Goal: Information Seeking & Learning: Find contact information

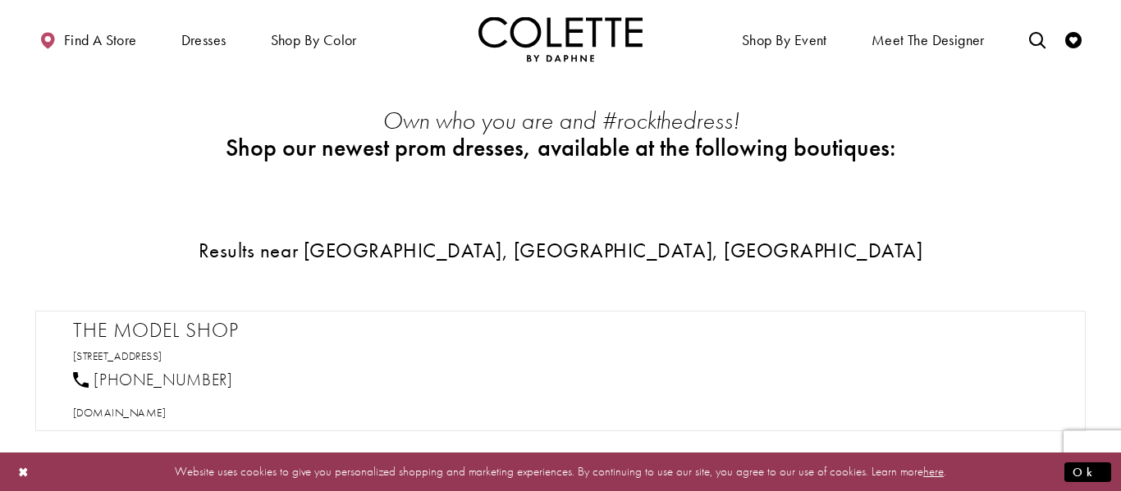
scroll to position [619, 0]
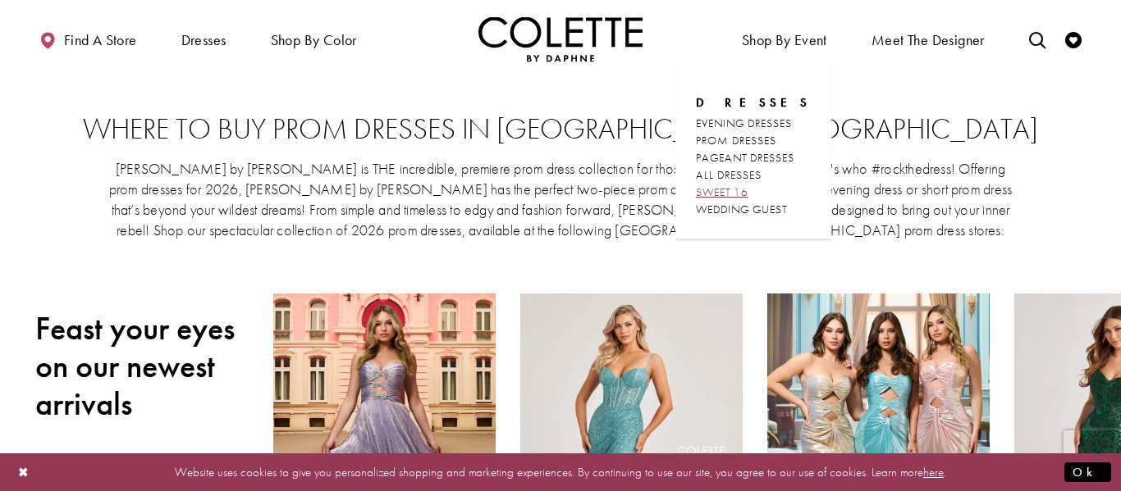
click at [743, 193] on span "SWEET 16" at bounding box center [722, 192] width 53 height 15
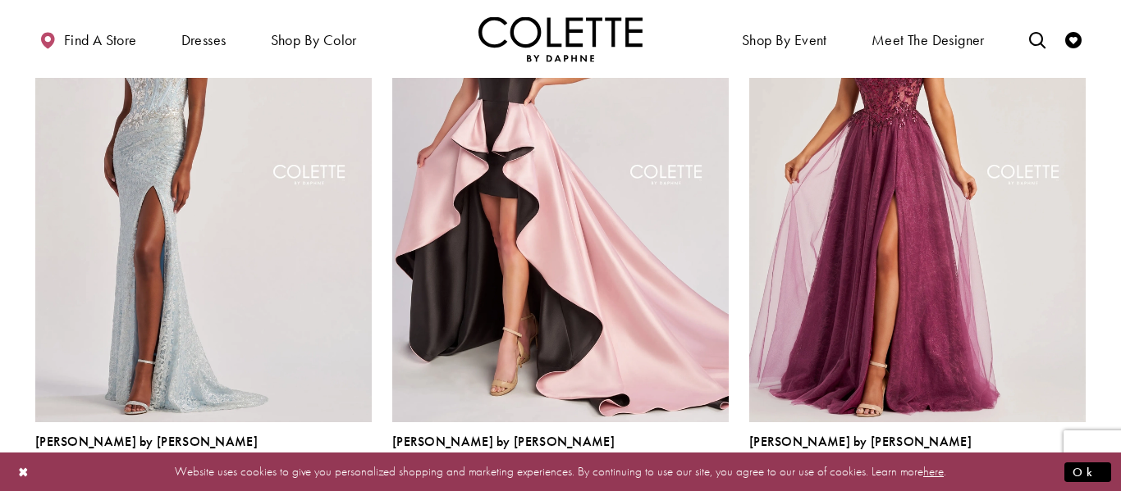
scroll to position [904, 0]
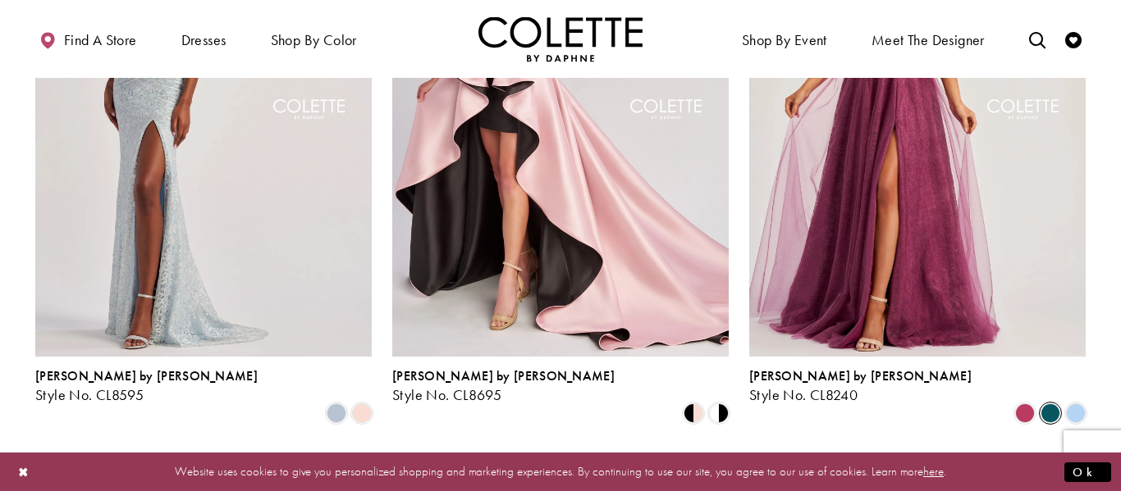
click at [1051, 404] on span "Product List" at bounding box center [1050, 414] width 20 height 20
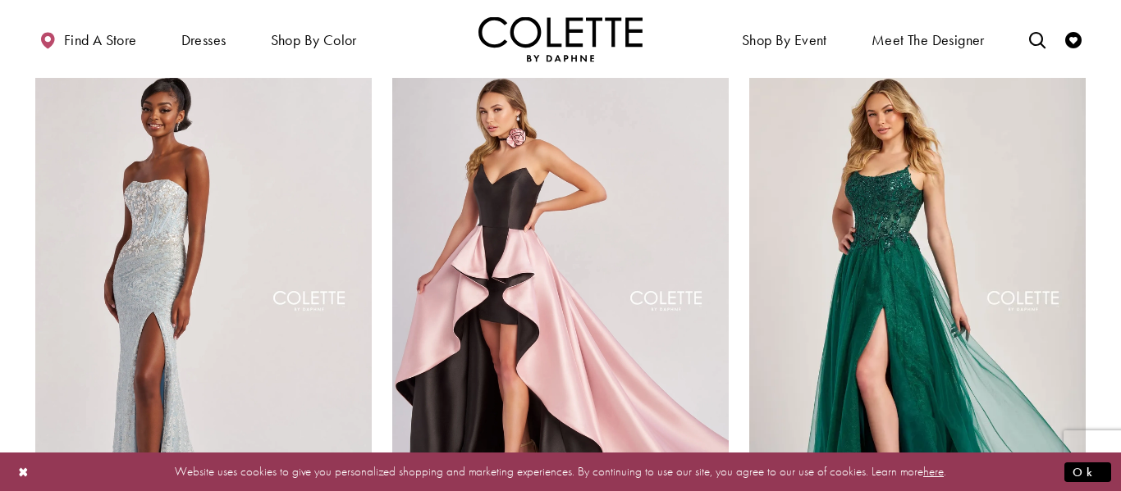
scroll to position [446, 0]
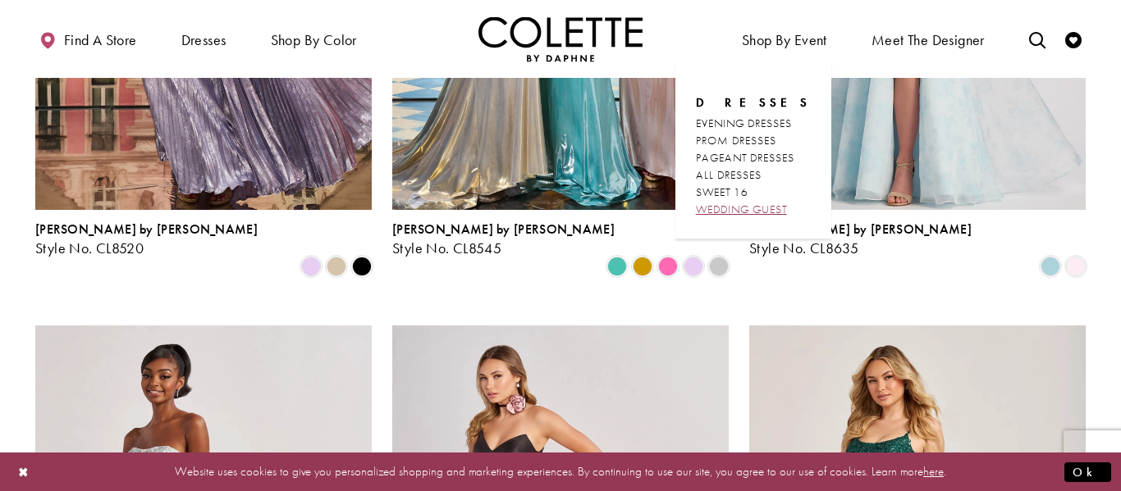
click at [720, 203] on span "WEDDING GUEST" at bounding box center [741, 209] width 91 height 15
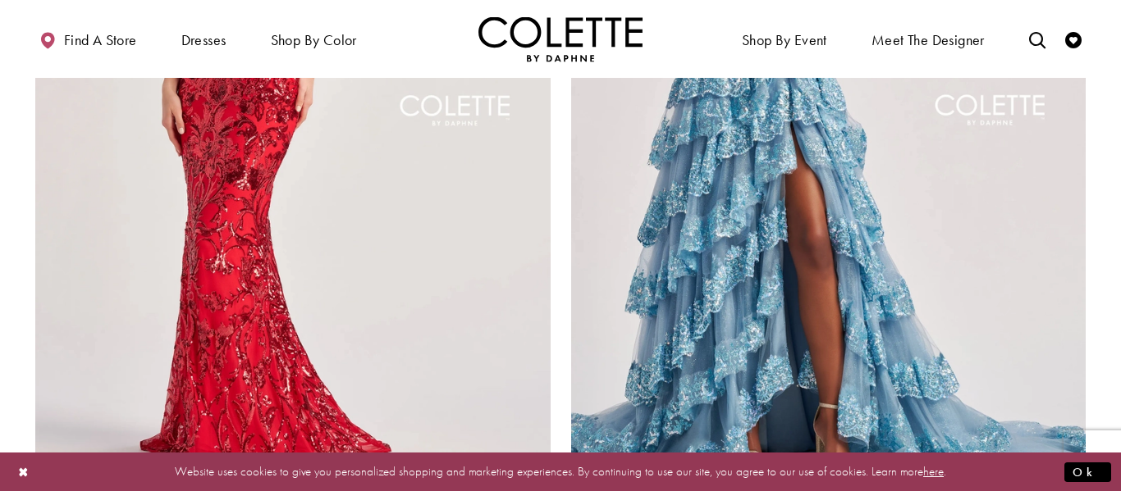
scroll to position [2864, 0]
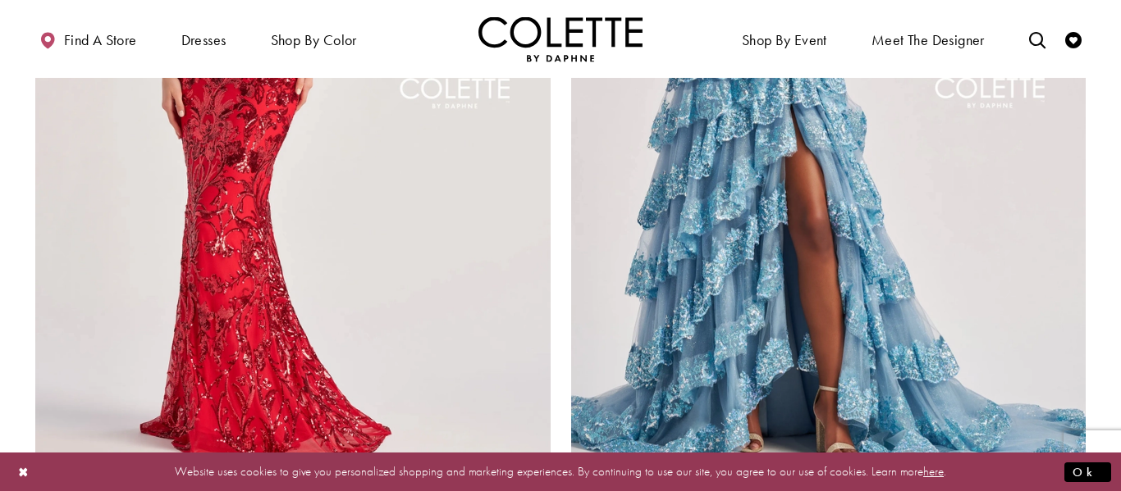
click at [1077, 484] on span "Product List" at bounding box center [1076, 494] width 20 height 20
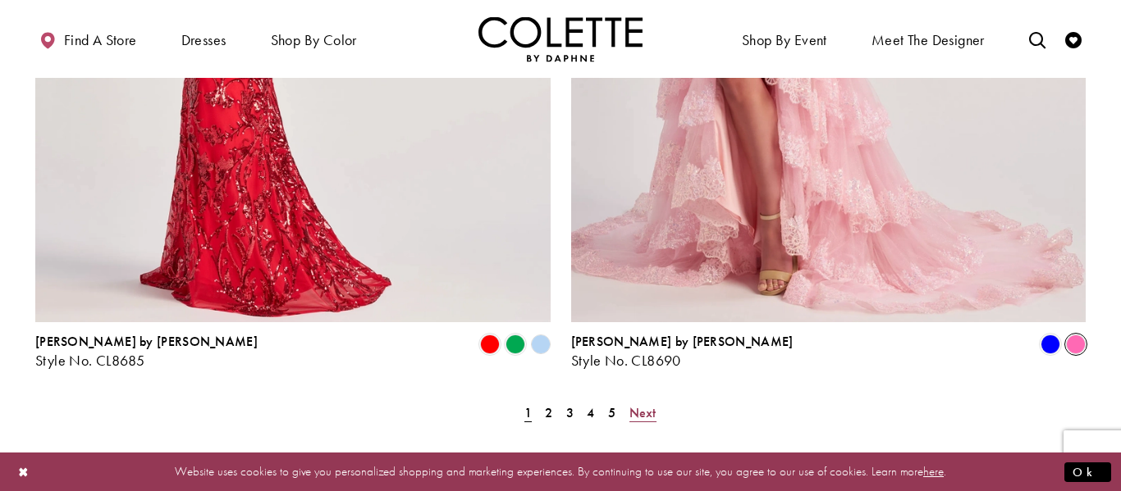
scroll to position [3015, 0]
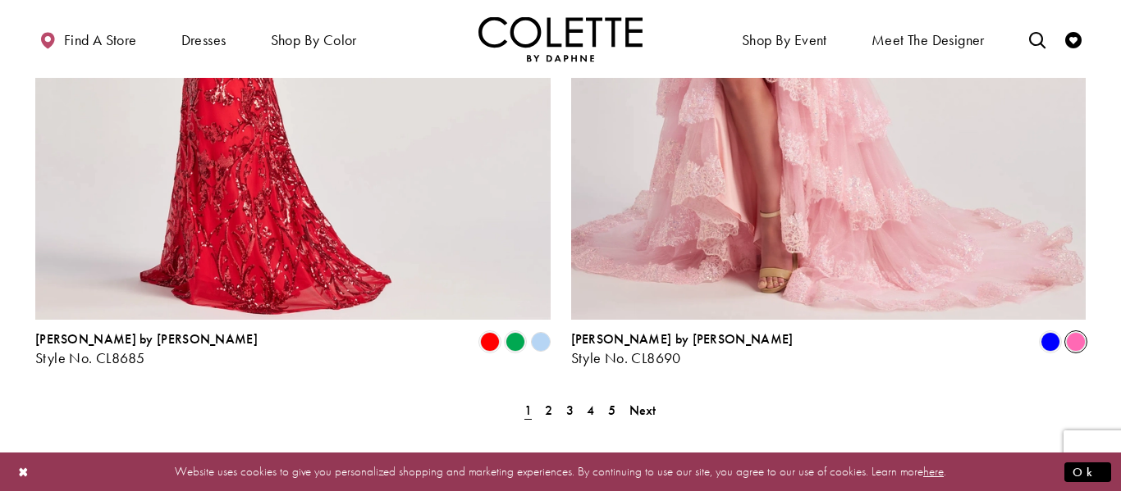
click at [647, 402] on span "Next" at bounding box center [642, 410] width 27 height 17
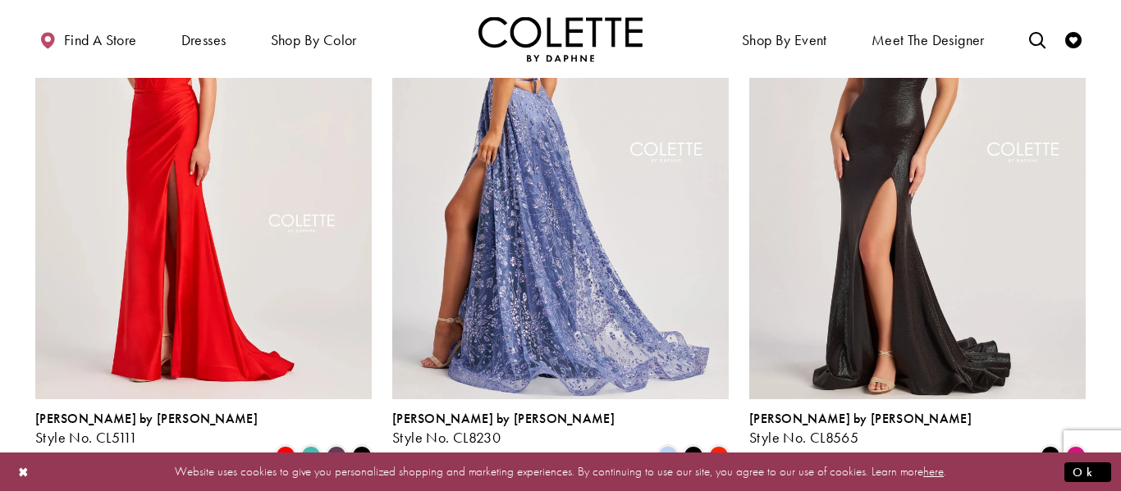
scroll to position [263, 0]
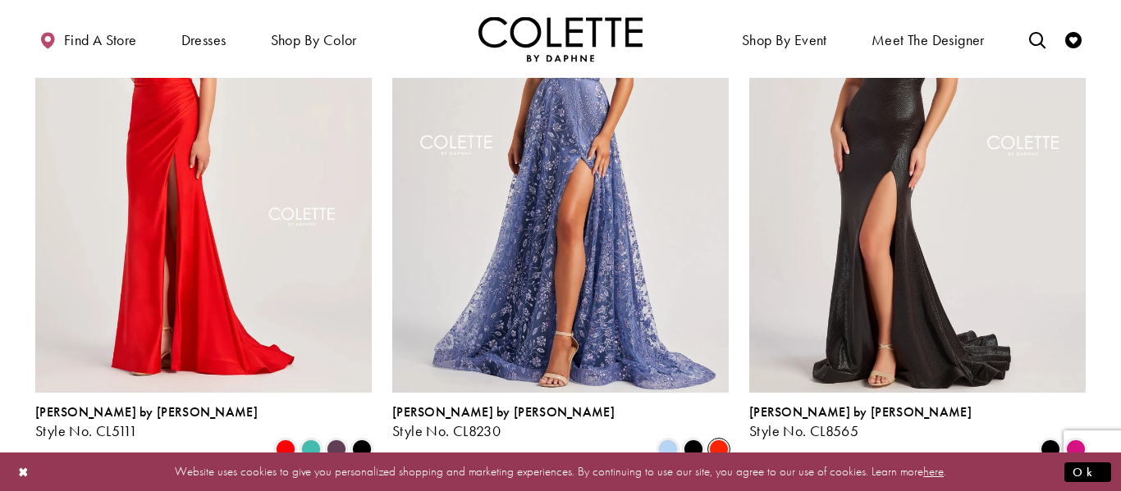
click at [720, 440] on span "Product List" at bounding box center [719, 450] width 20 height 20
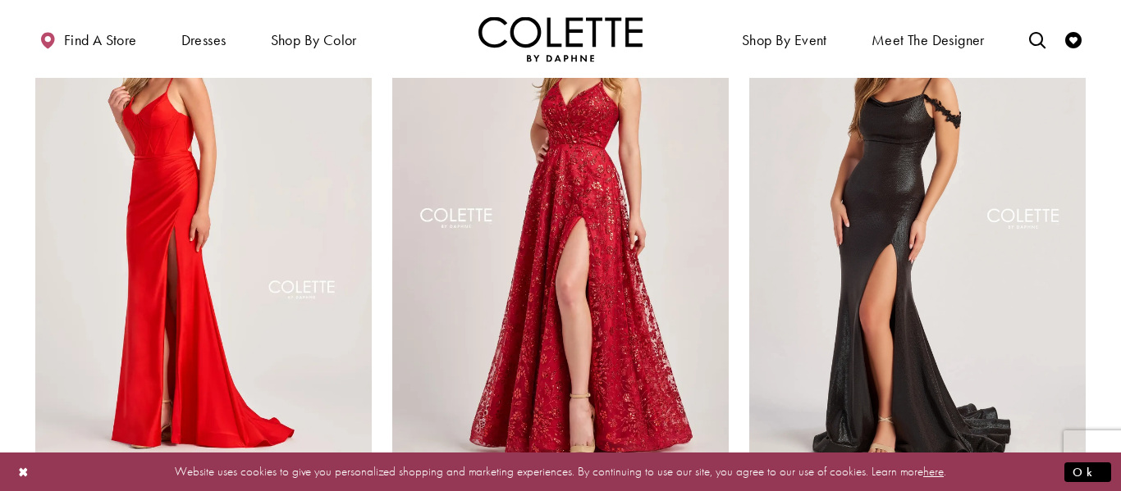
scroll to position [112, 0]
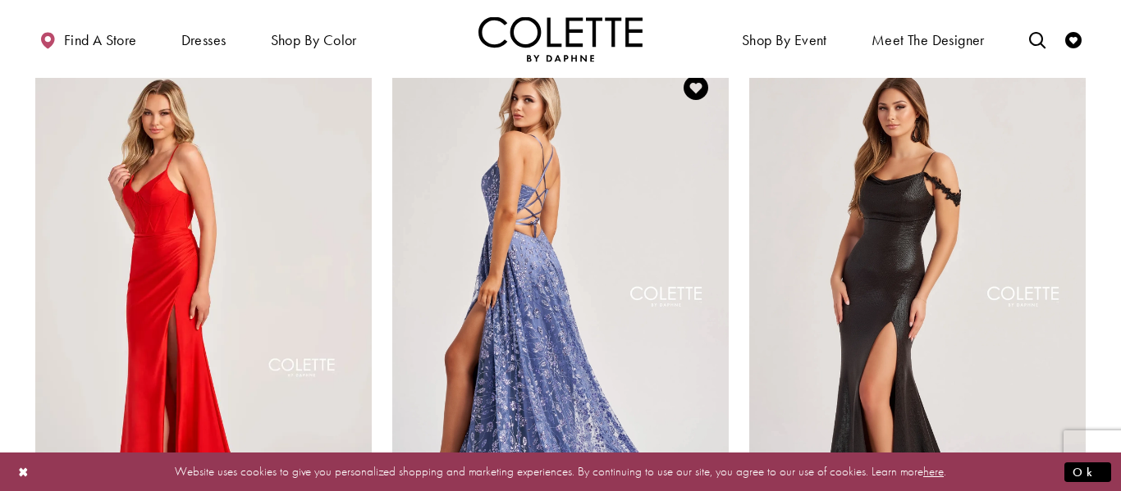
click at [697, 328] on img "Visit Colette by Daphne Style No. CL8230 Page" at bounding box center [560, 299] width 336 height 489
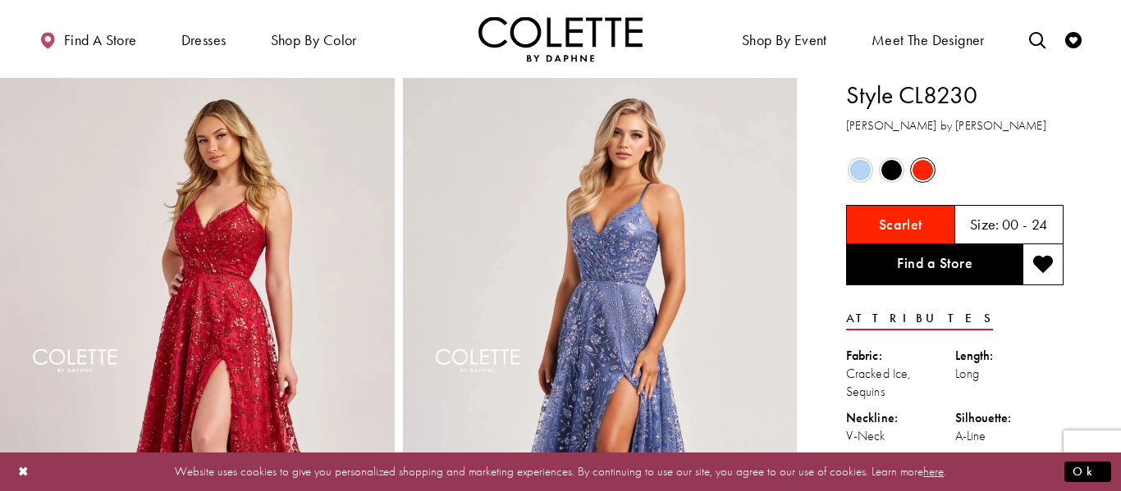
click at [920, 162] on span "Product color controls state depends on size chosen" at bounding box center [922, 170] width 21 height 21
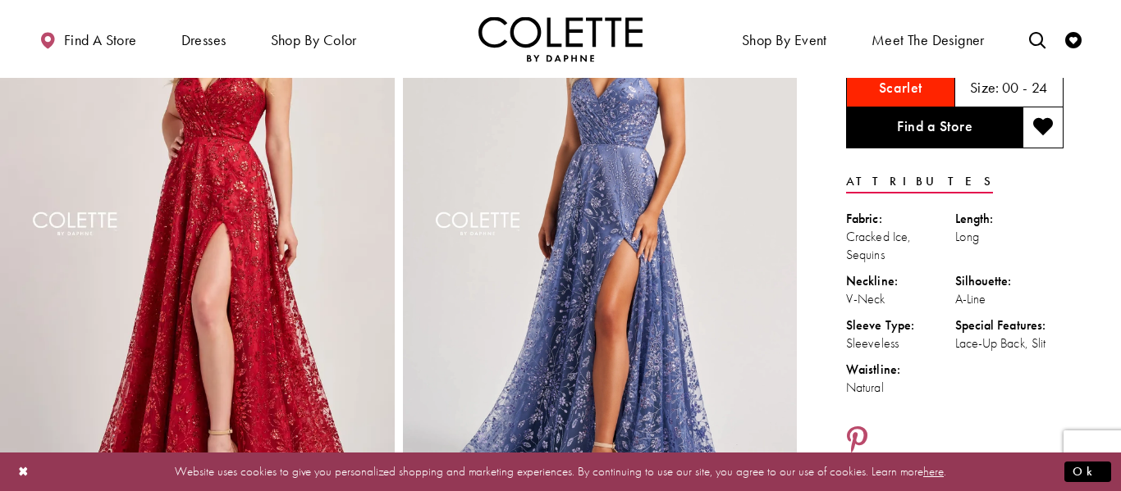
scroll to position [141, 0]
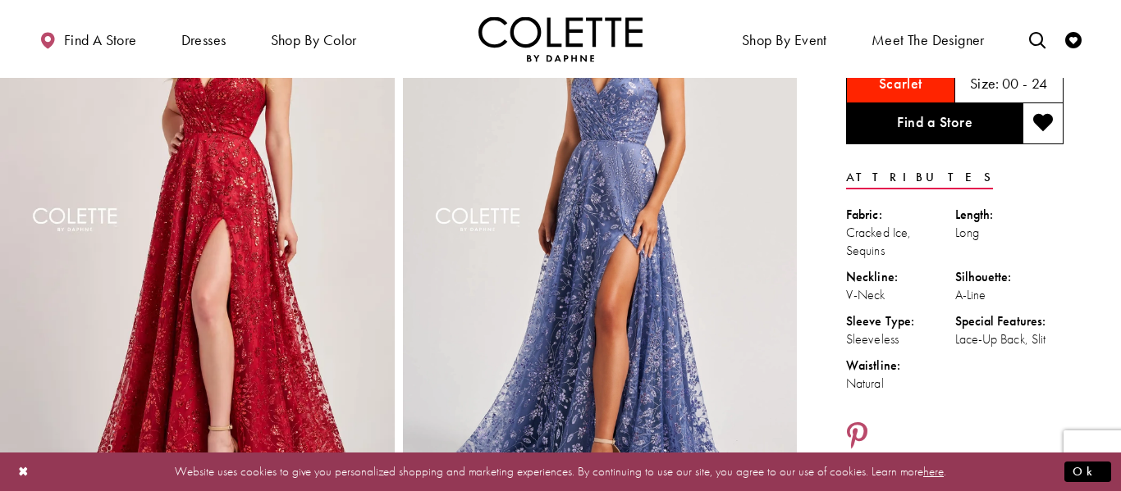
click at [987, 89] on span "Size:" at bounding box center [985, 83] width 30 height 19
click at [1018, 88] on h5 "00 - 24" at bounding box center [1025, 83] width 46 height 16
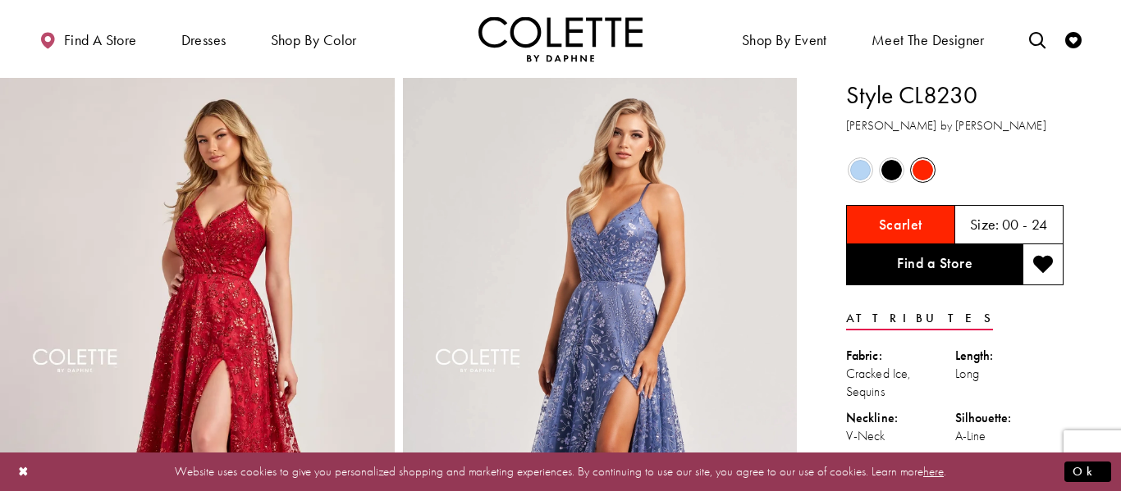
scroll to position [1, 0]
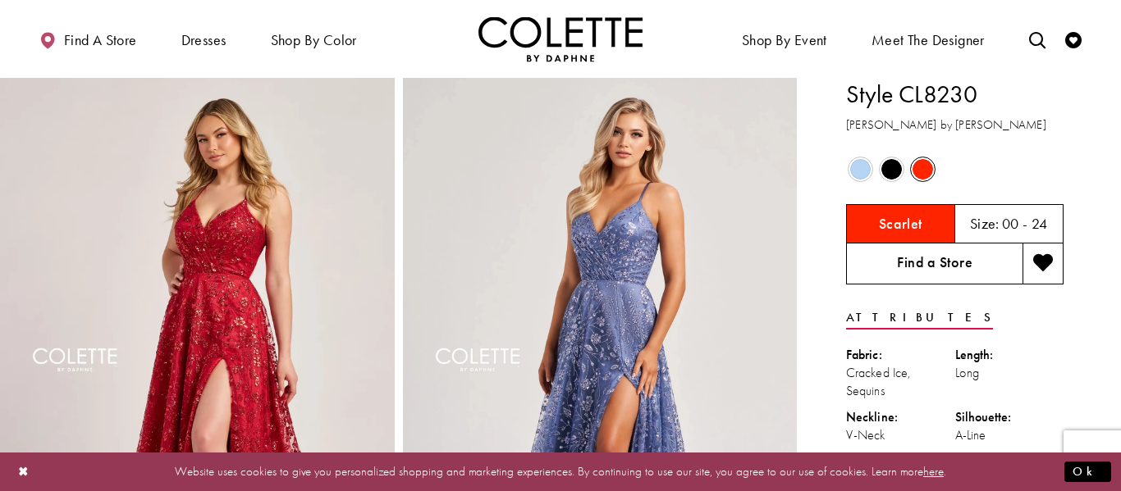
click at [947, 254] on link "Find a Store" at bounding box center [934, 264] width 176 height 41
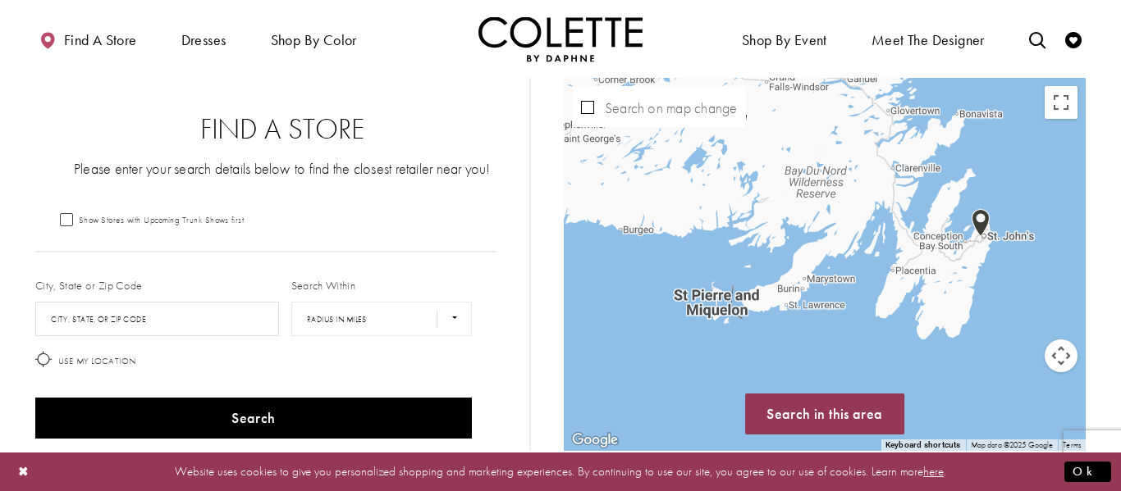
click at [984, 227] on img "Map with store locations" at bounding box center [980, 223] width 31 height 41
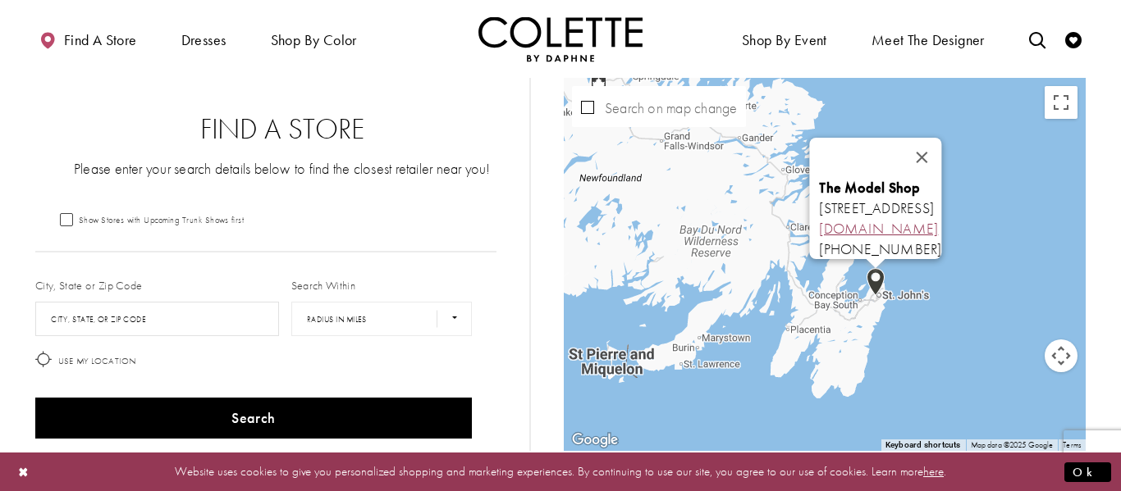
click at [819, 222] on link "[DOMAIN_NAME]" at bounding box center [878, 228] width 119 height 19
